Goal: Understand process/instructions: Learn how to perform a task or action

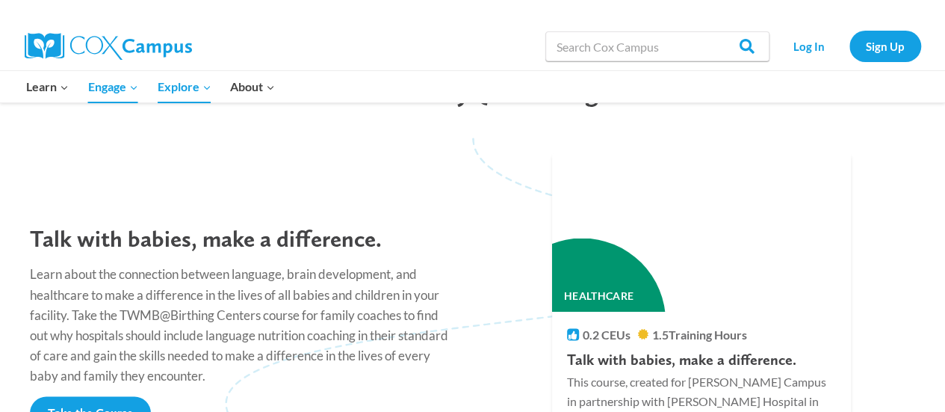
scroll to position [1384, 0]
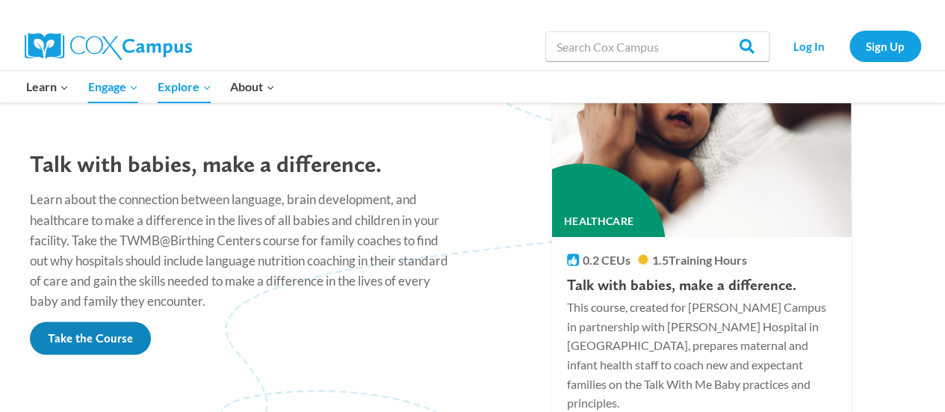
click at [67, 330] on span "Take the Course" at bounding box center [90, 337] width 85 height 14
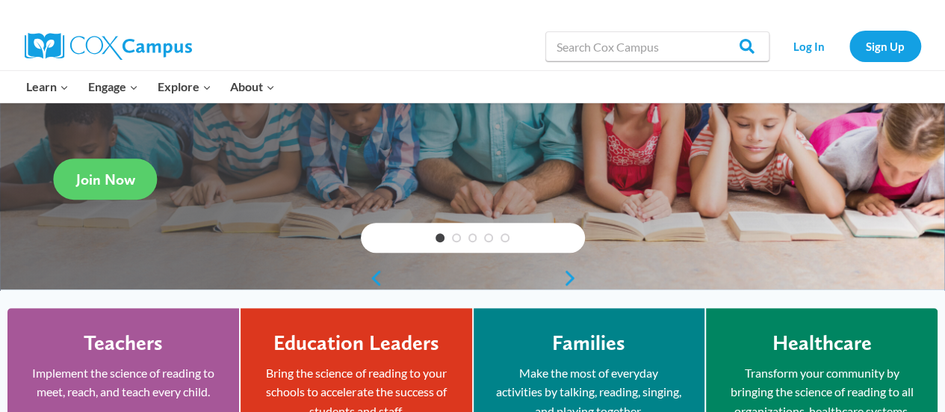
scroll to position [224, 0]
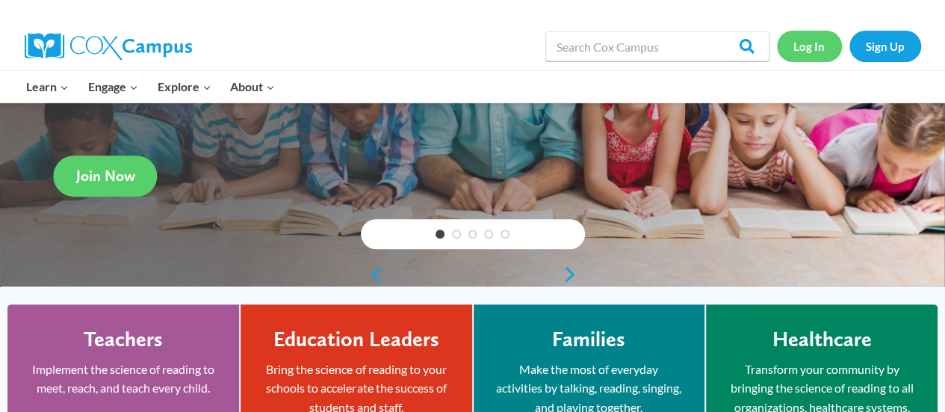
click at [811, 55] on link "Log In" at bounding box center [809, 46] width 65 height 31
